Goal: Transaction & Acquisition: Purchase product/service

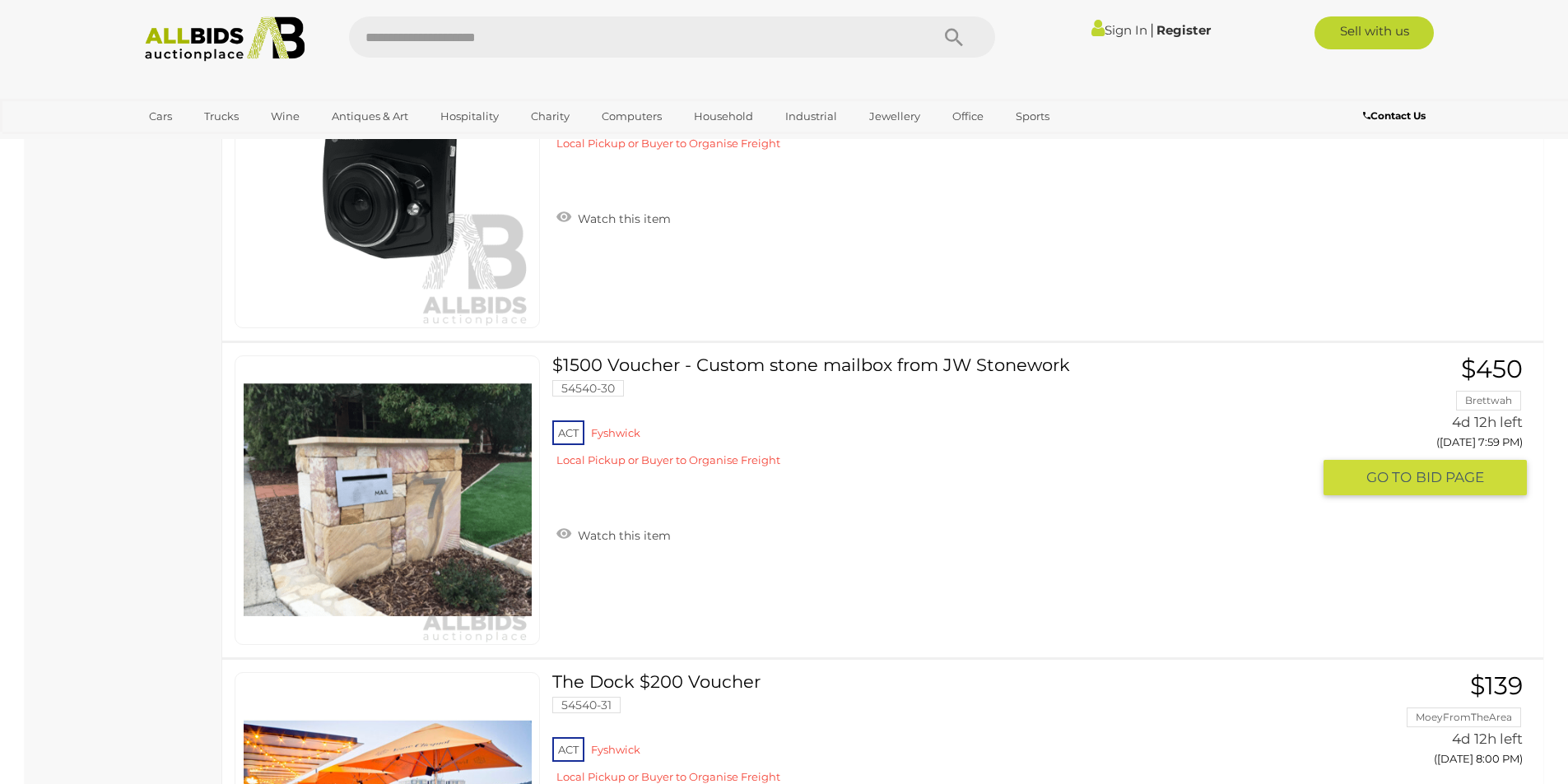
scroll to position [8803, 0]
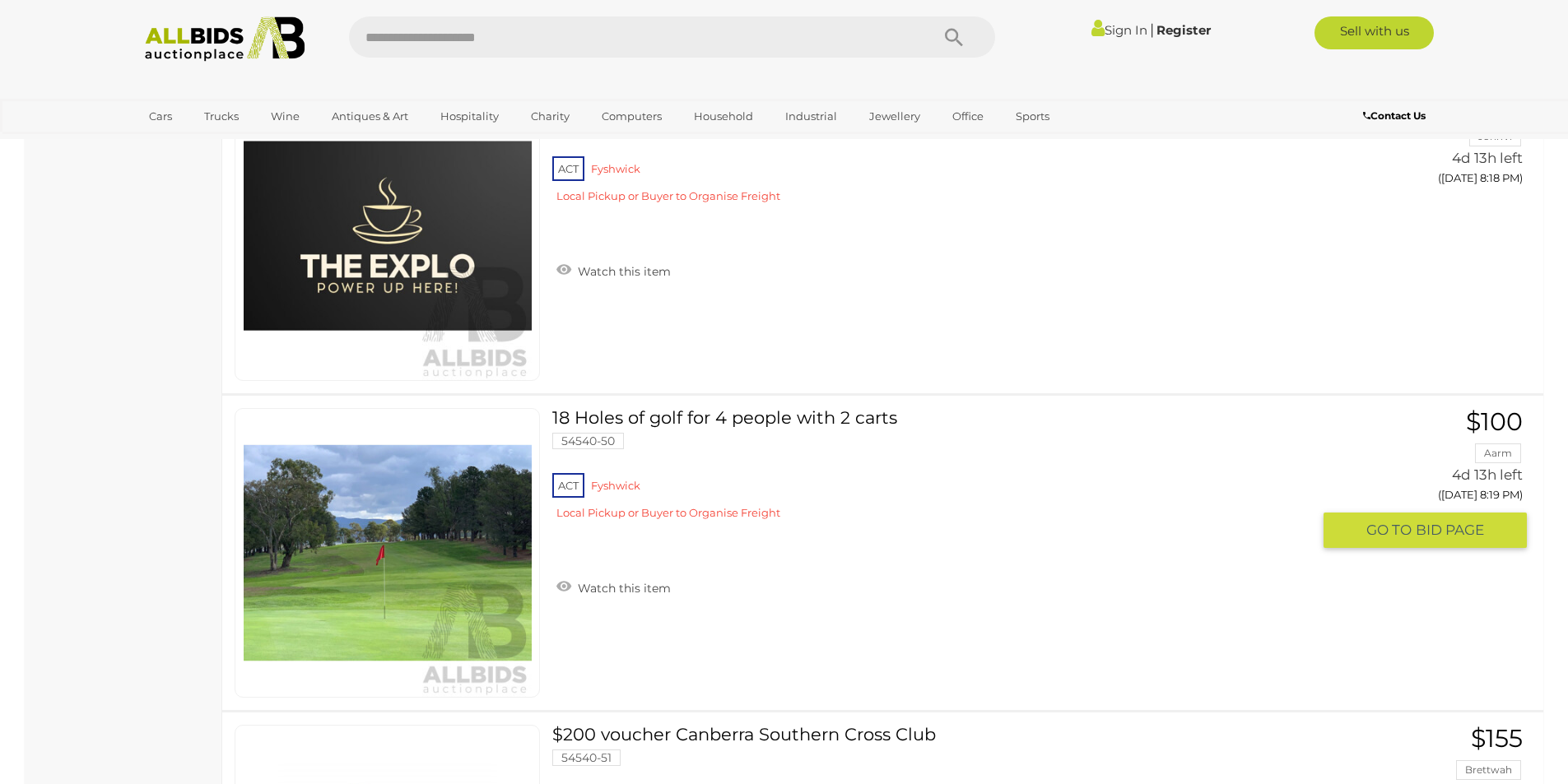
scroll to position [15136, 0]
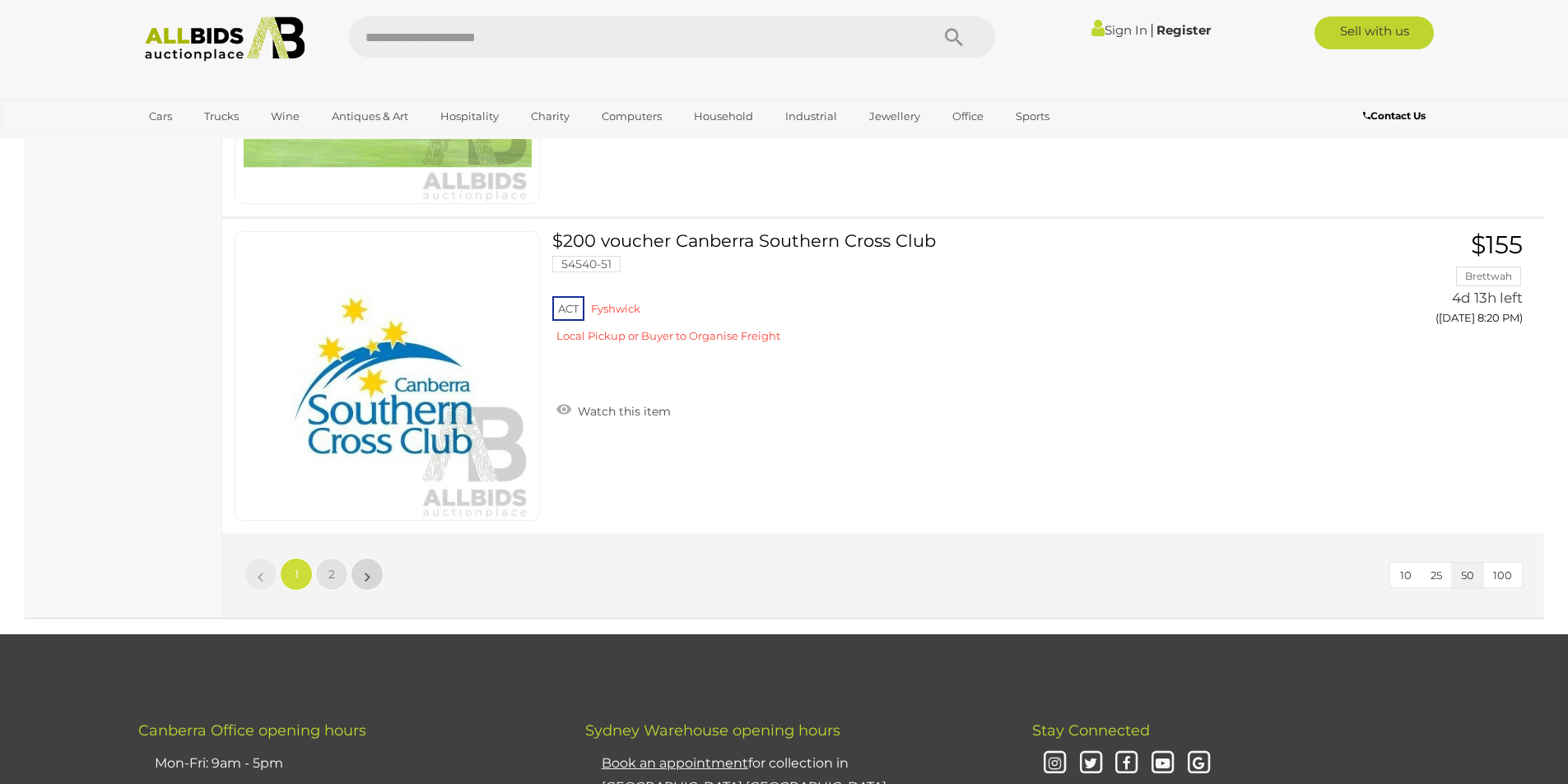
click at [373, 568] on link "»" at bounding box center [367, 574] width 33 height 33
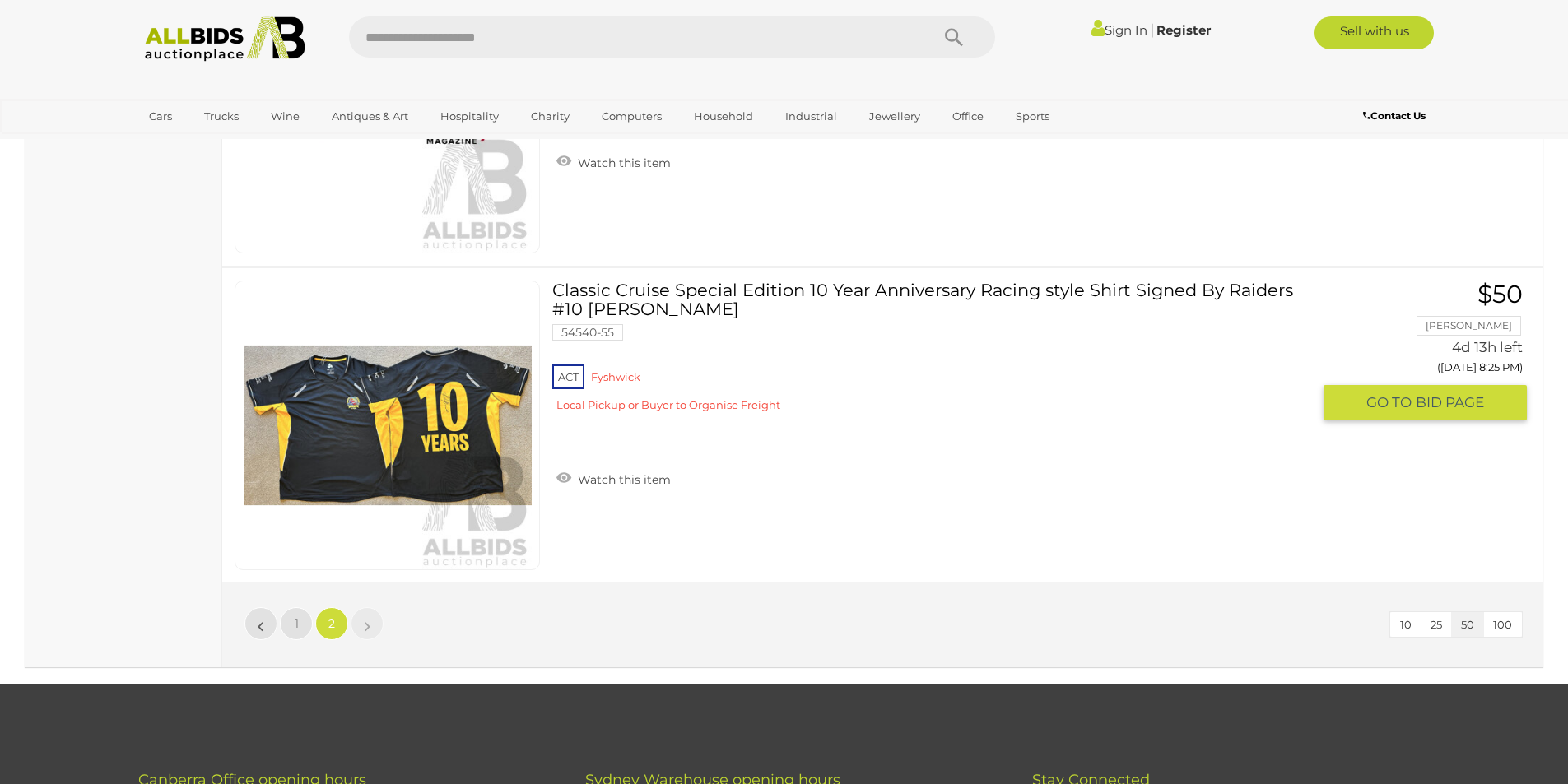
scroll to position [904, 0]
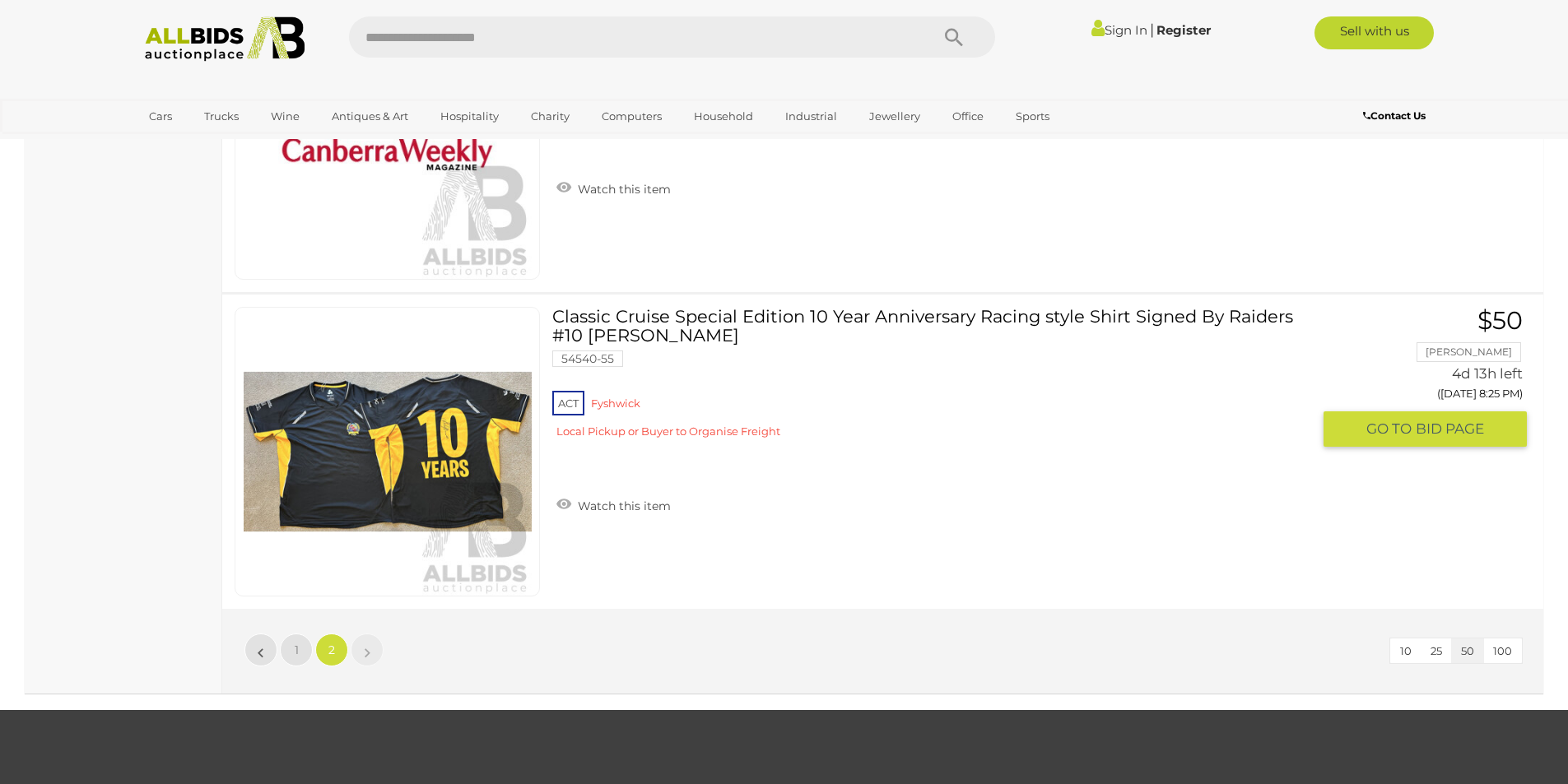
click at [424, 439] on link at bounding box center [387, 451] width 305 height 289
